Goal: Task Accomplishment & Management: Complete application form

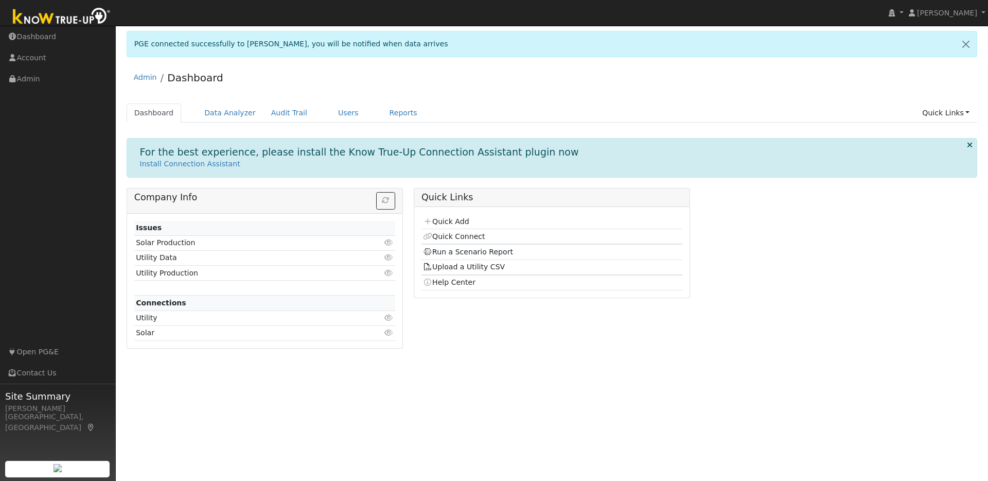
click at [65, 19] on img at bounding box center [62, 17] width 108 height 23
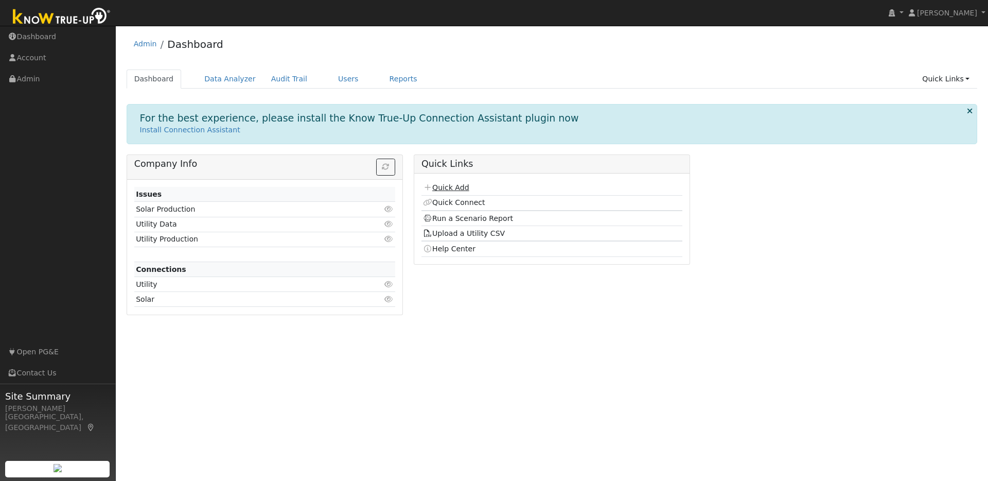
click at [453, 188] on link "Quick Add" at bounding box center [446, 187] width 46 height 8
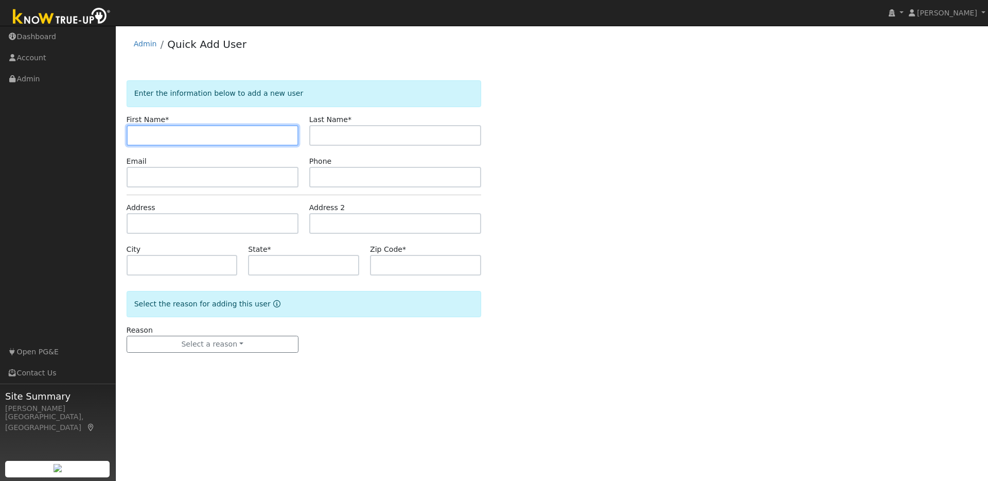
paste input "[PERSON_NAME]"
drag, startPoint x: 212, startPoint y: 133, endPoint x: 219, endPoint y: 133, distance: 7.7
click at [219, 133] on input "[PERSON_NAME]" at bounding box center [213, 135] width 172 height 21
click at [135, 135] on input "[PERSON_NAME]" at bounding box center [213, 135] width 172 height 21
type input "[PERSON_NAME]"
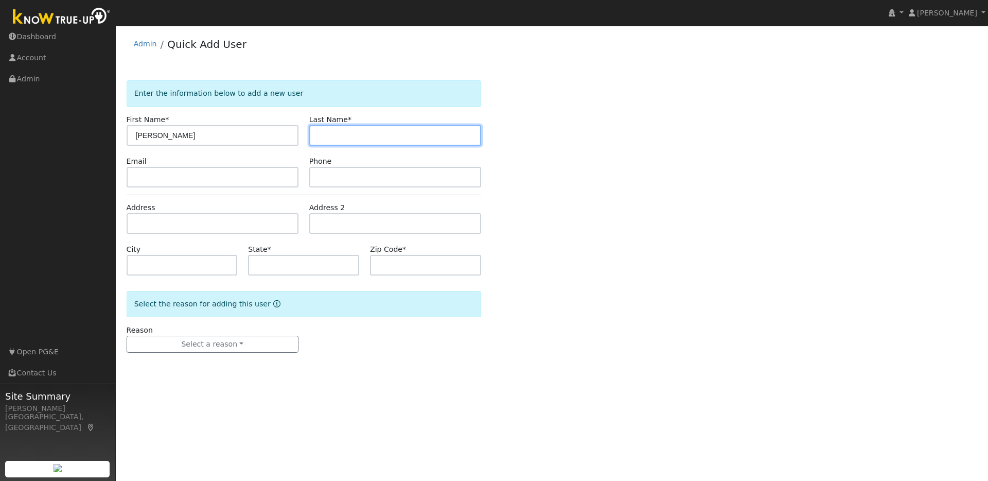
click at [318, 139] on input "text" at bounding box center [395, 135] width 172 height 21
paste input "[PERSON_NAME]"
drag, startPoint x: 345, startPoint y: 136, endPoint x: 386, endPoint y: 135, distance: 41.2
click at [386, 135] on input "[PERSON_NAME]" at bounding box center [395, 135] width 172 height 21
type input "[PERSON_NAME]"
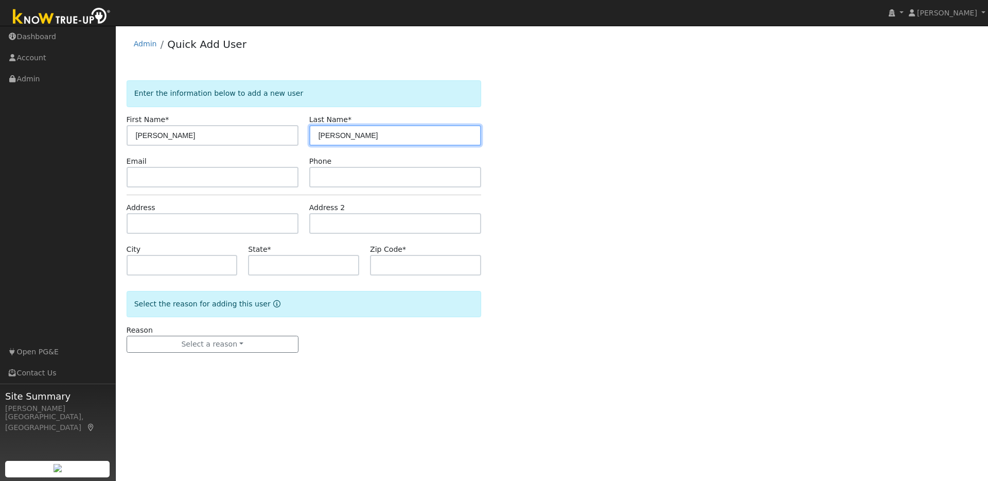
drag, startPoint x: 342, startPoint y: 134, endPoint x: 312, endPoint y: 133, distance: 29.4
click at [312, 133] on input "[PERSON_NAME]" at bounding box center [395, 135] width 172 height 21
paste input "[PERSON_NAME]"
drag, startPoint x: 323, startPoint y: 134, endPoint x: 304, endPoint y: 132, distance: 19.7
click at [304, 132] on div "Last Name * [PERSON_NAME]" at bounding box center [395, 129] width 183 height 31
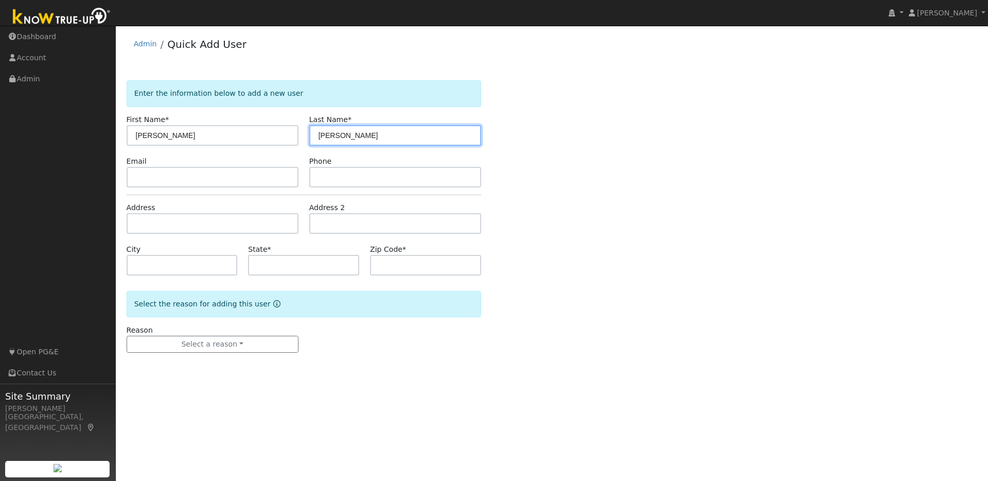
click at [321, 134] on input "[PERSON_NAME]" at bounding box center [395, 135] width 172 height 21
click at [337, 135] on input "[PERSON_NAME]" at bounding box center [395, 135] width 172 height 21
type input "[PERSON_NAME]"
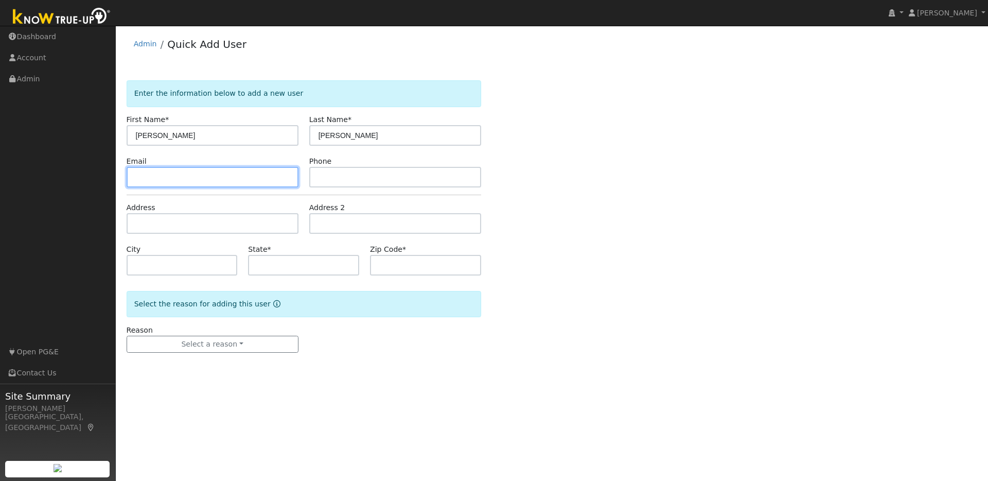
click at [204, 175] on input "text" at bounding box center [213, 177] width 172 height 21
paste input "doesnthaveone@gmail.com"
type input "doesnthaveone@gmail.com"
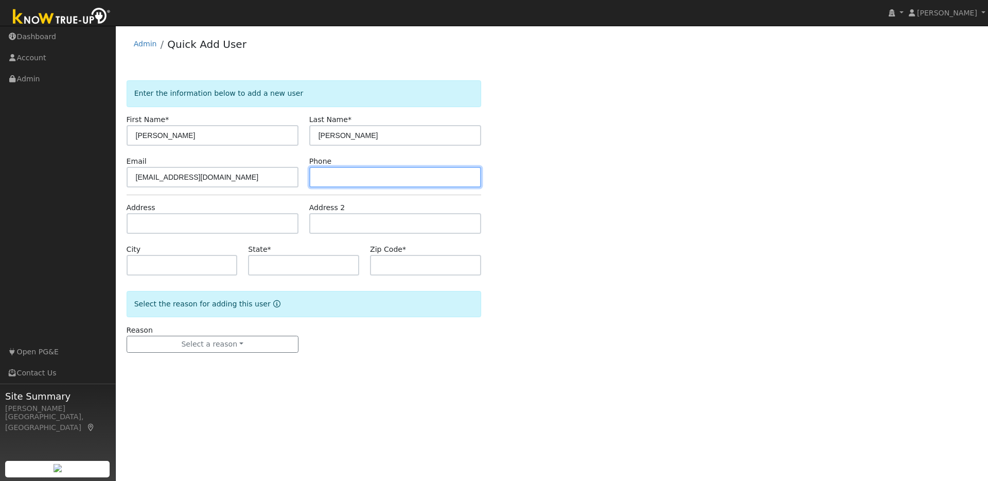
click at [344, 180] on input "text" at bounding box center [395, 177] width 172 height 21
paste input "9256892001"
type input "9256892001"
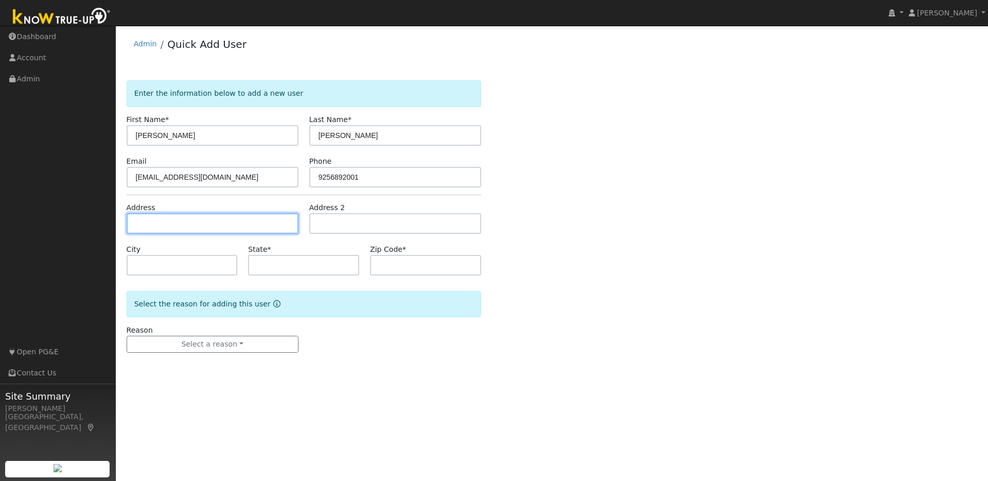
click at [154, 225] on input "text" at bounding box center [213, 223] width 172 height 21
paste input "387 Gladys Dr Pleasant Hill,CA"
type input "387 Gladys Drive"
type input "Pleasant Hill"
type input "CA"
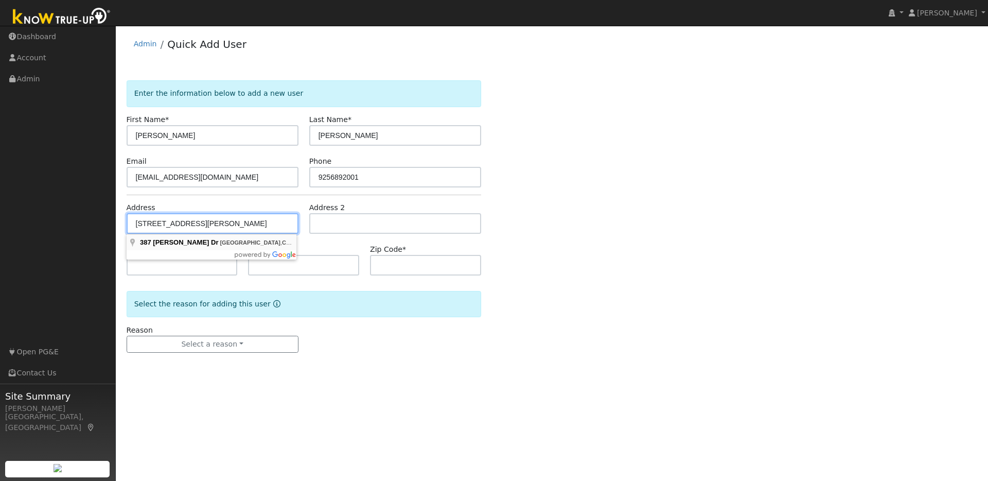
type input "94523"
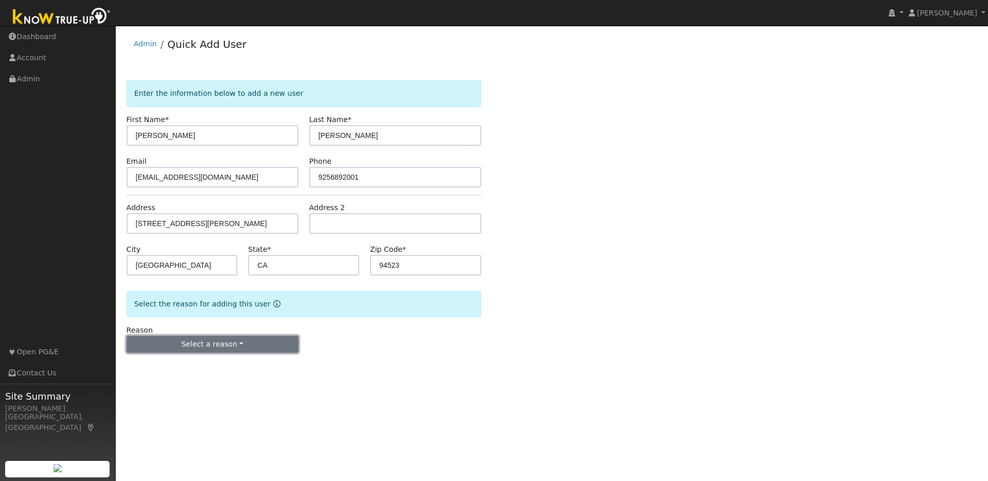
click at [255, 348] on button "Select a reason" at bounding box center [213, 345] width 172 height 18
click at [161, 367] on link "New lead" at bounding box center [184, 365] width 114 height 14
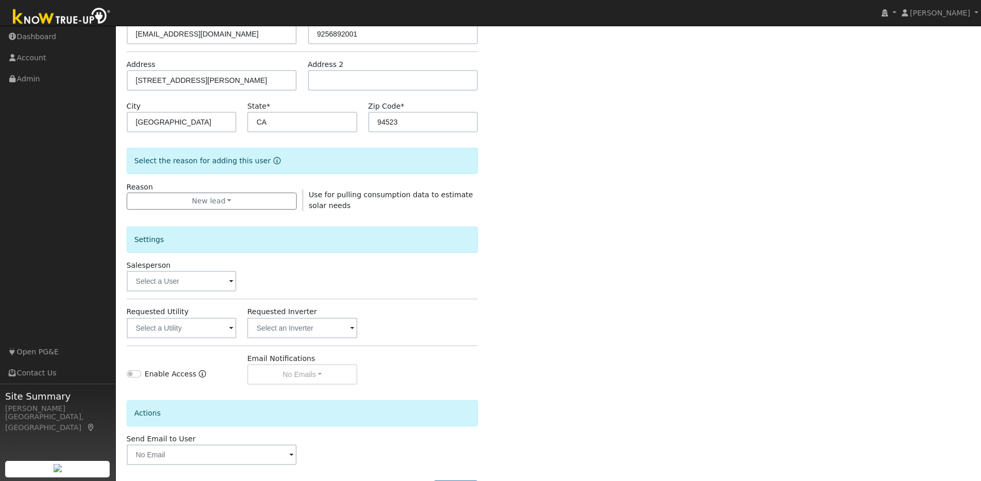
scroll to position [186, 0]
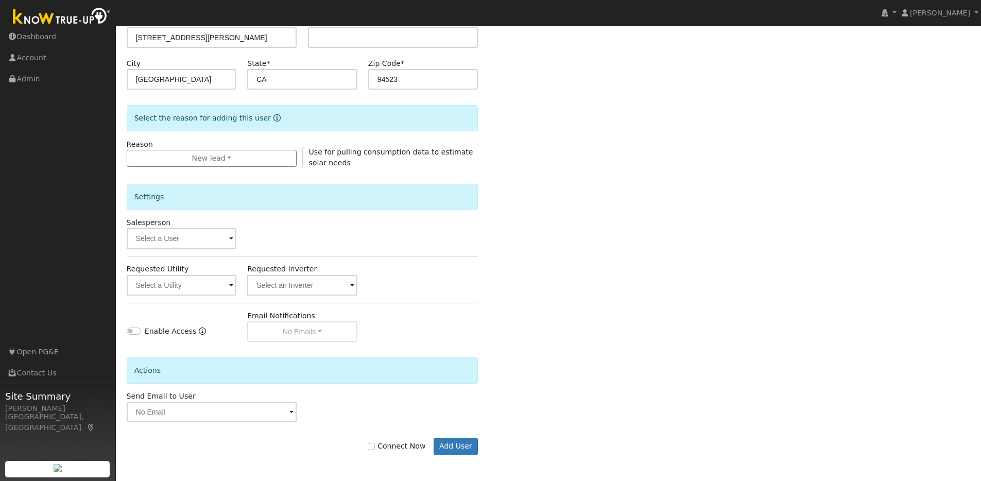
click at [229, 242] on span at bounding box center [231, 239] width 4 height 12
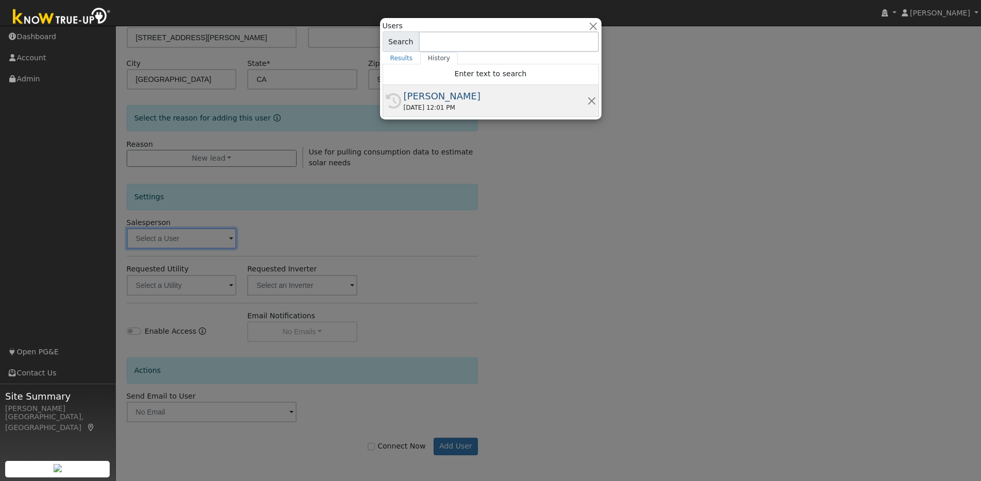
click at [435, 99] on div "[PERSON_NAME]" at bounding box center [495, 96] width 183 height 14
type input "[PERSON_NAME]"
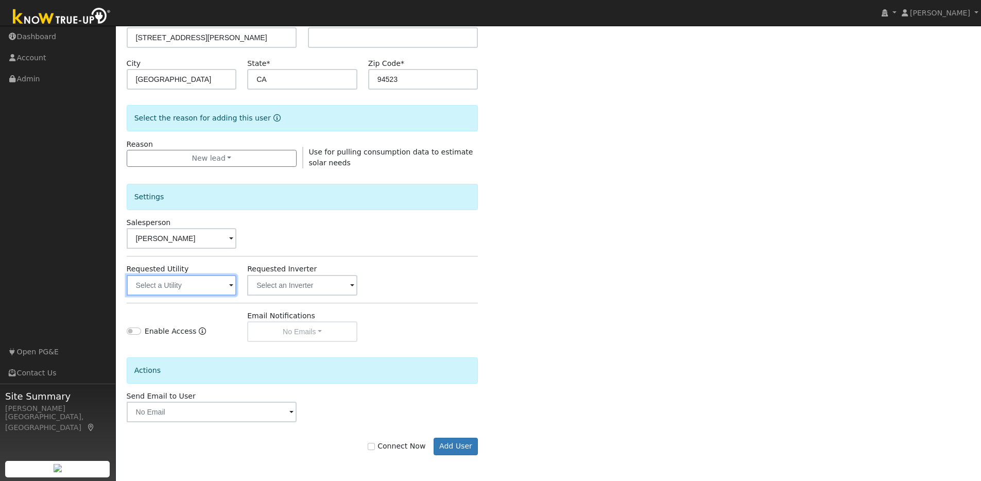
click at [221, 287] on input "text" at bounding box center [182, 285] width 110 height 21
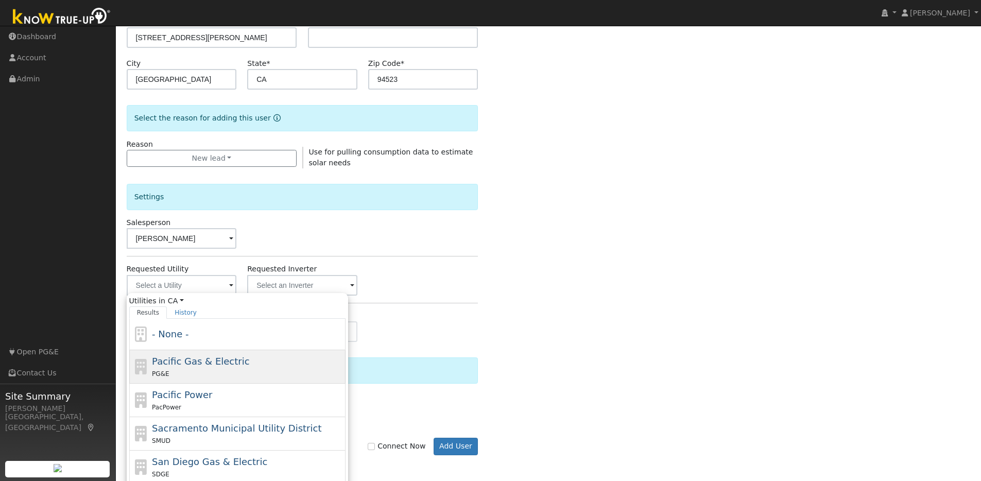
click at [173, 370] on div "PG&E" at bounding box center [247, 373] width 191 height 11
type input "Pacific Gas & Electric"
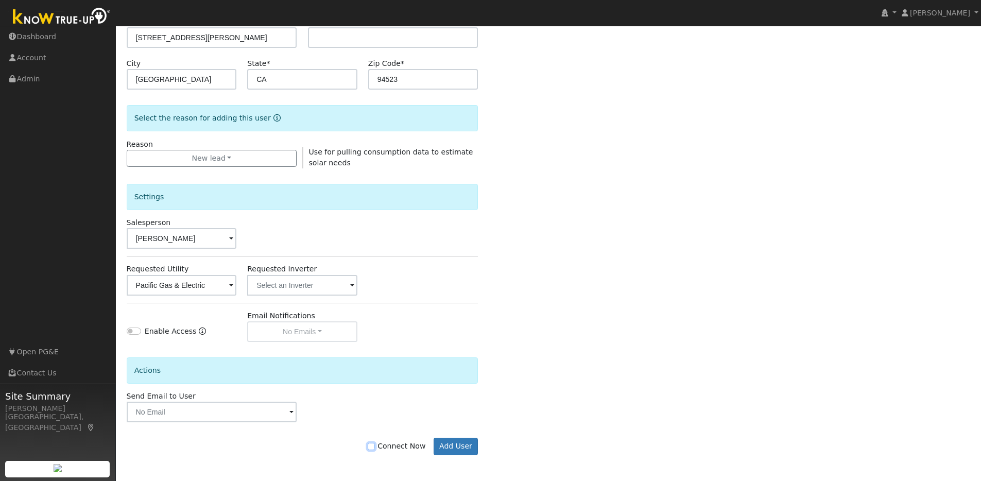
click at [375, 447] on input "Connect Now" at bounding box center [371, 446] width 7 height 7
checkbox input "true"
click at [454, 446] on button "Add User" at bounding box center [455, 447] width 45 height 18
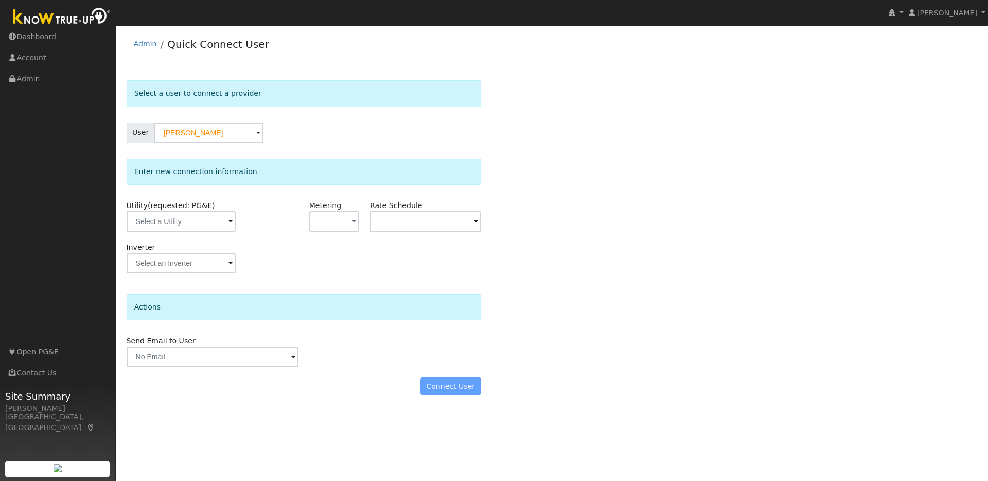
click at [229, 223] on span at bounding box center [231, 222] width 4 height 12
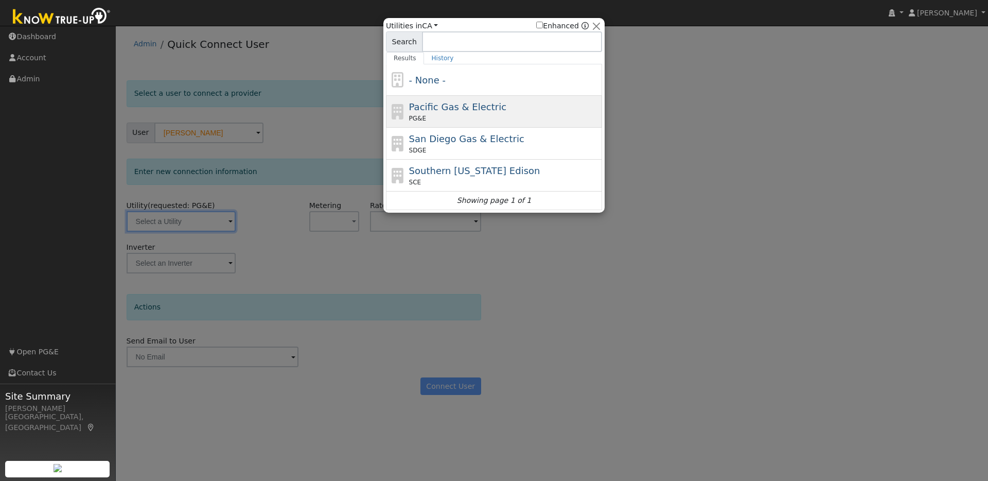
click at [416, 106] on span "Pacific Gas & Electric" at bounding box center [457, 106] width 97 height 11
type input "PG&E"
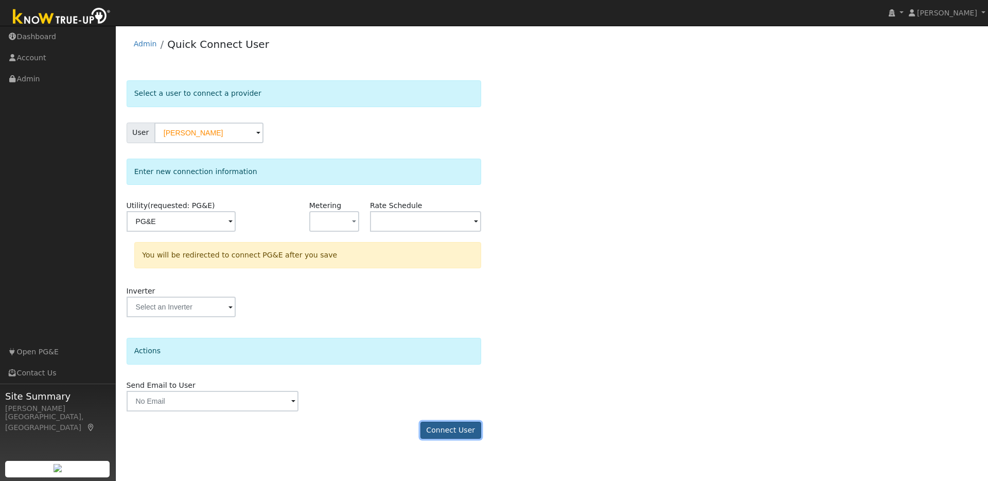
click at [455, 430] on button "Connect User" at bounding box center [451, 431] width 61 height 18
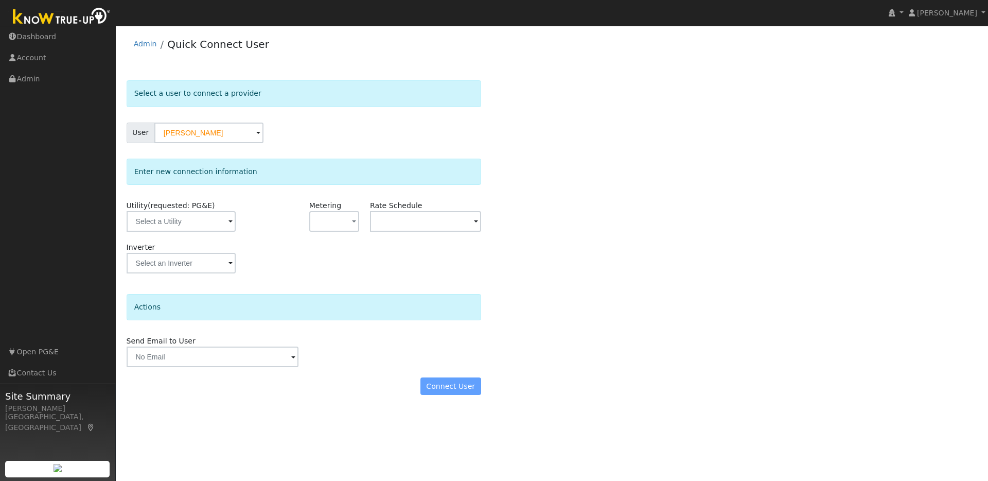
click at [229, 217] on span at bounding box center [231, 222] width 4 height 12
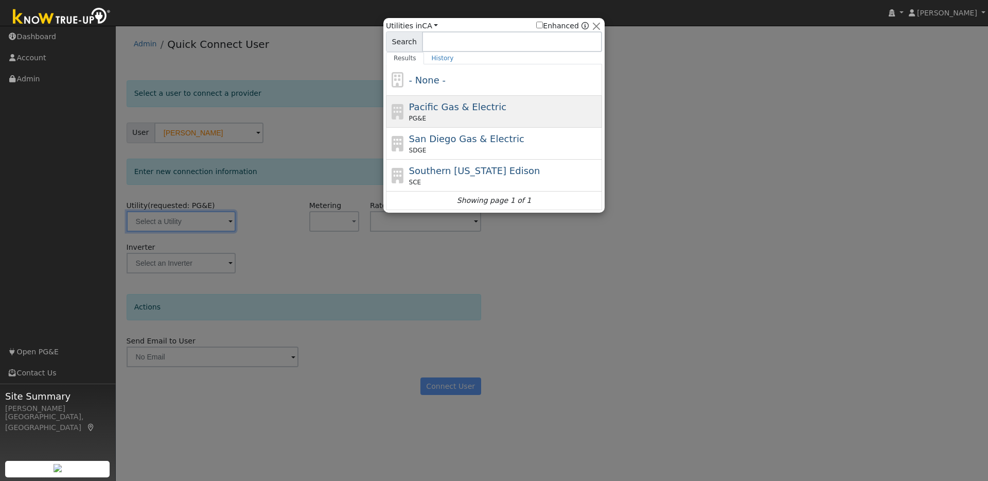
click at [433, 116] on div "PG&E" at bounding box center [504, 118] width 191 height 9
type input "PG&E"
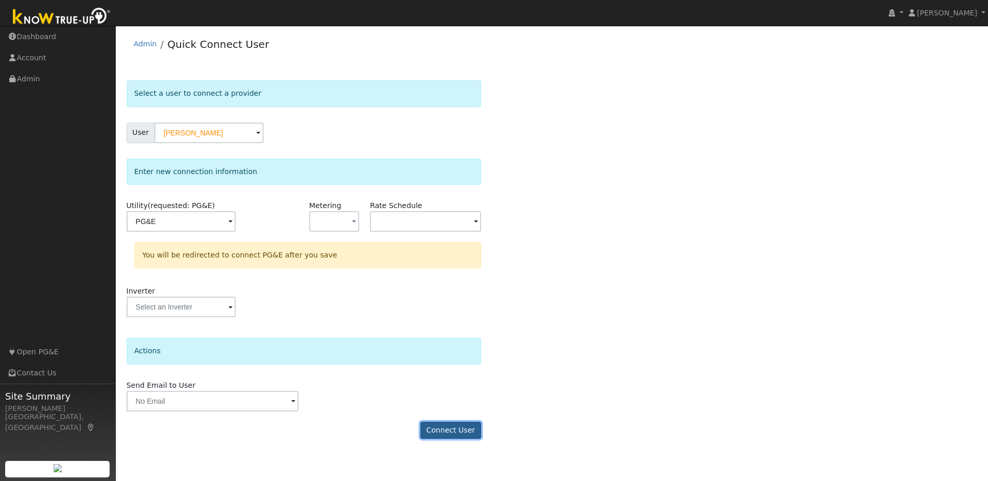
click at [458, 431] on button "Connect User" at bounding box center [451, 431] width 61 height 18
